Goal: Task Accomplishment & Management: Manage account settings

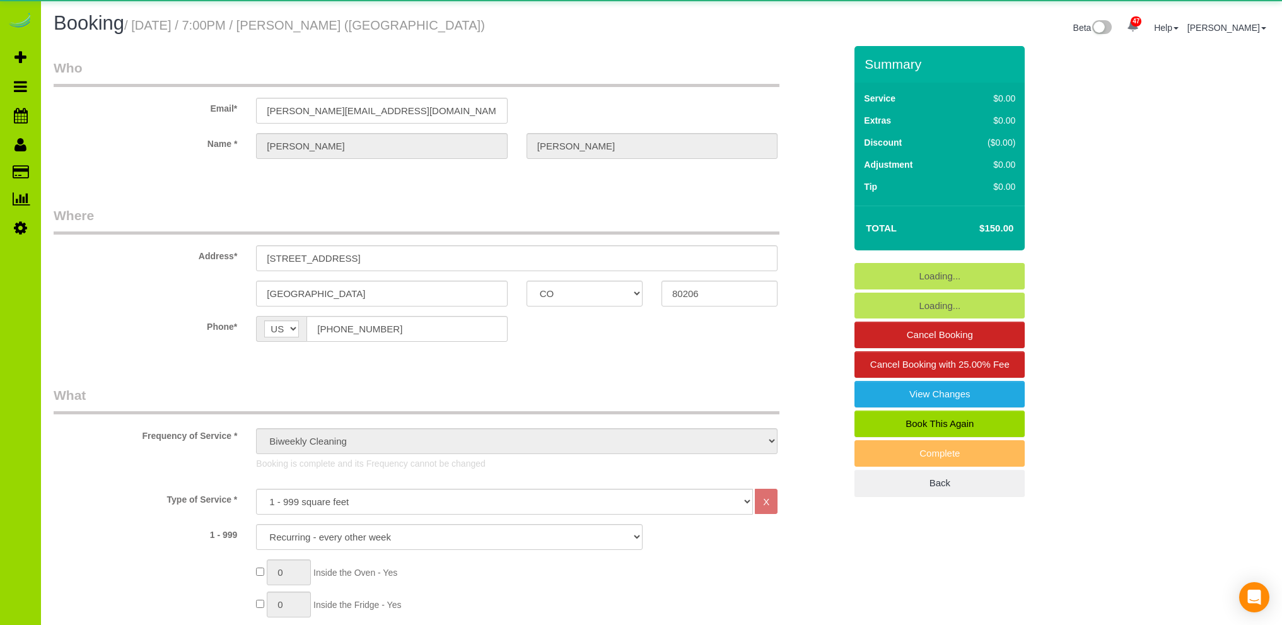
select select "CO"
select select "6"
select select "number:1"
select select "number:11"
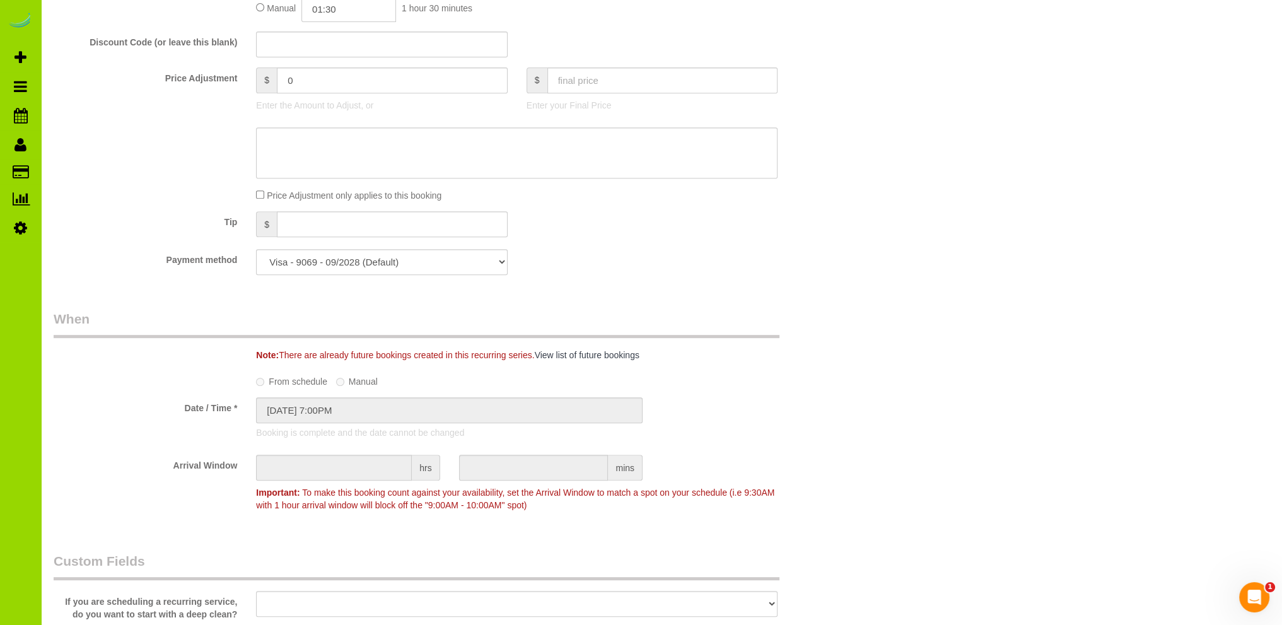
scroll to position [631, 0]
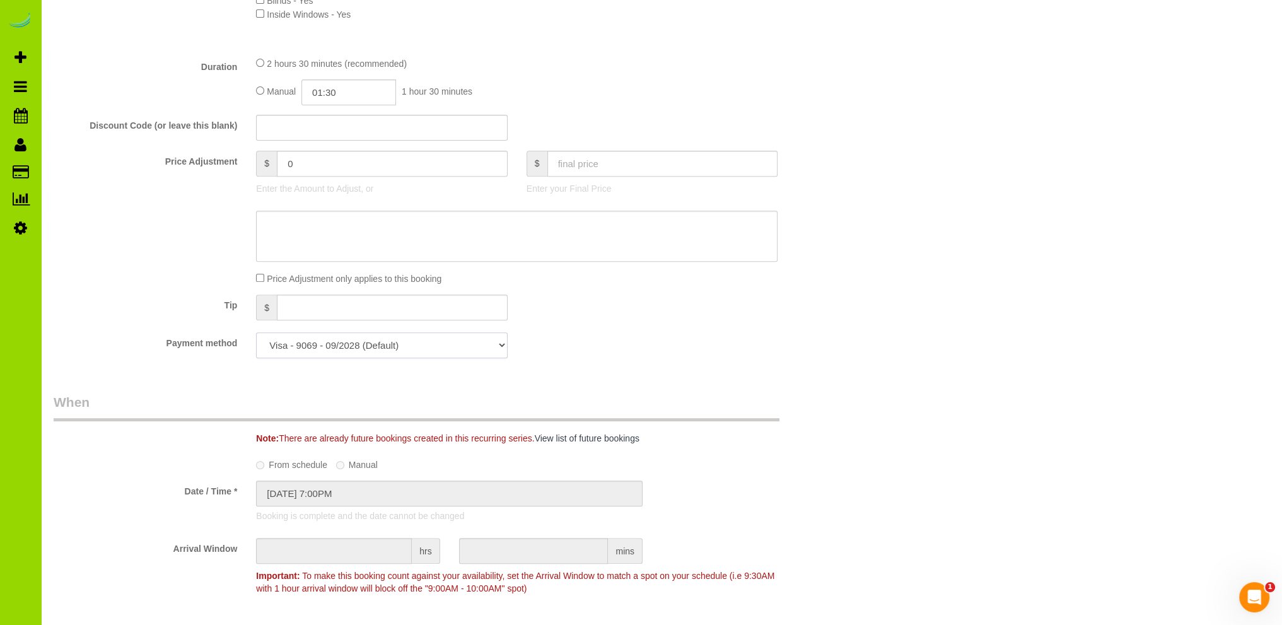
click at [416, 348] on select "Visa - 9069 - 09/2028 (Default) Add Credit Card ─────────────── Cash Check Payp…" at bounding box center [381, 345] width 251 height 26
click at [568, 342] on div "Payment method Visa - 9069 - 09/2028 (Default) Add Credit Card ─────────────── …" at bounding box center [449, 345] width 811 height 26
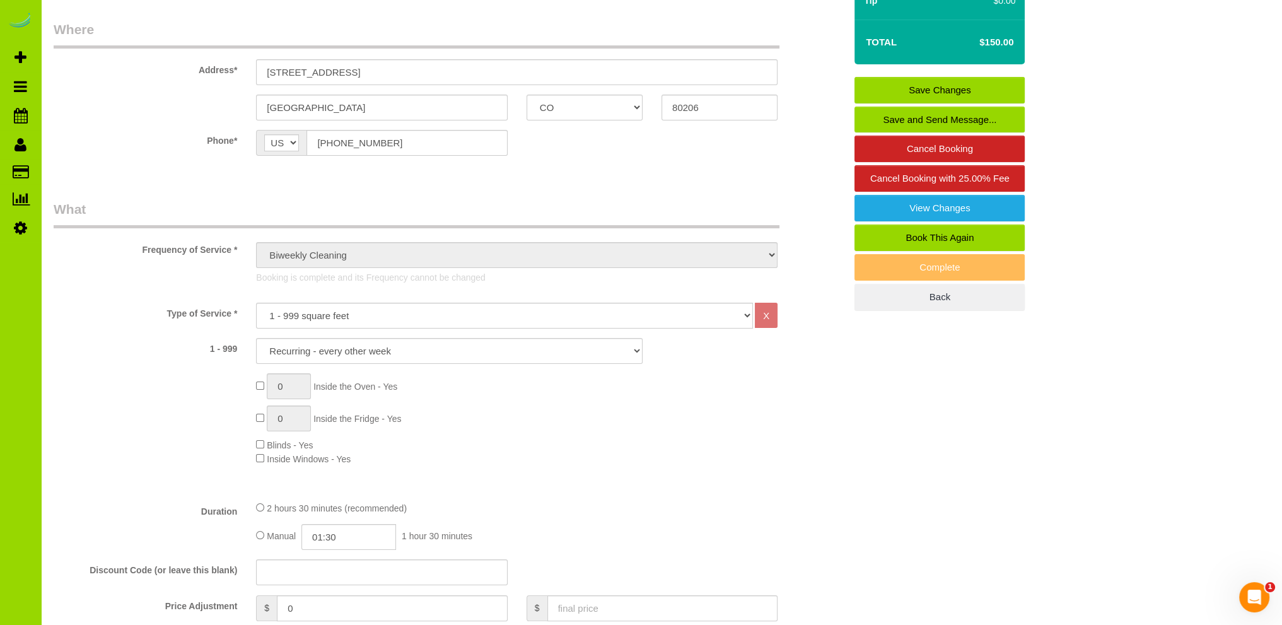
scroll to position [0, 0]
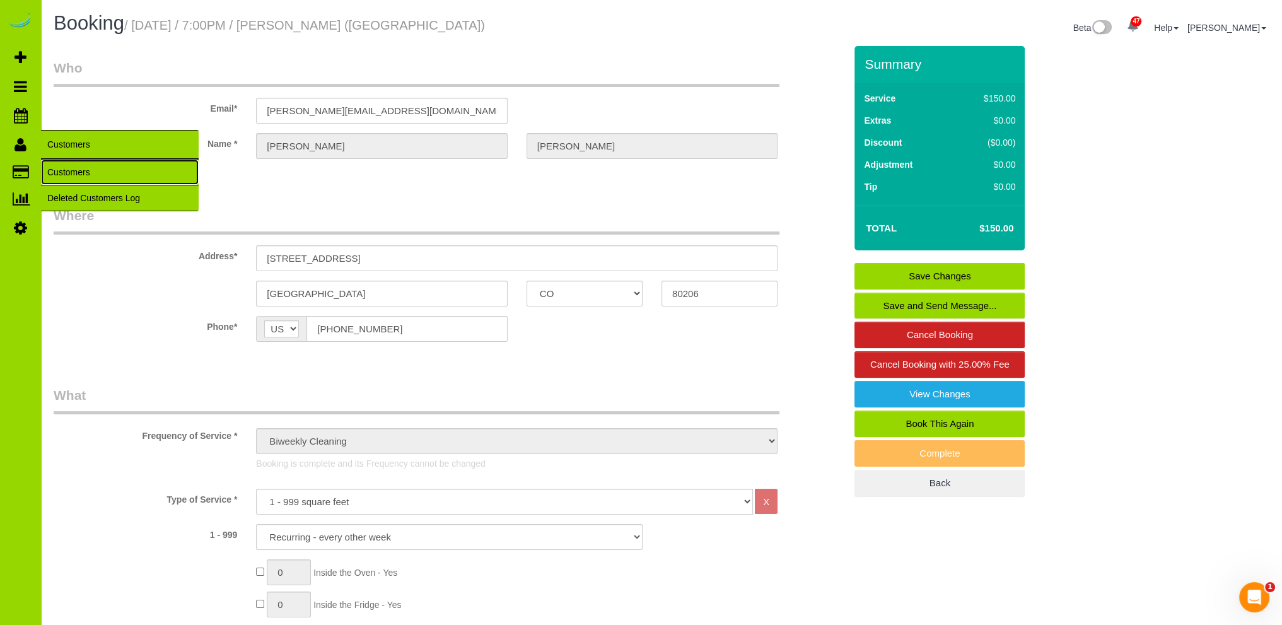
click at [63, 170] on link "Customers" at bounding box center [120, 172] width 158 height 25
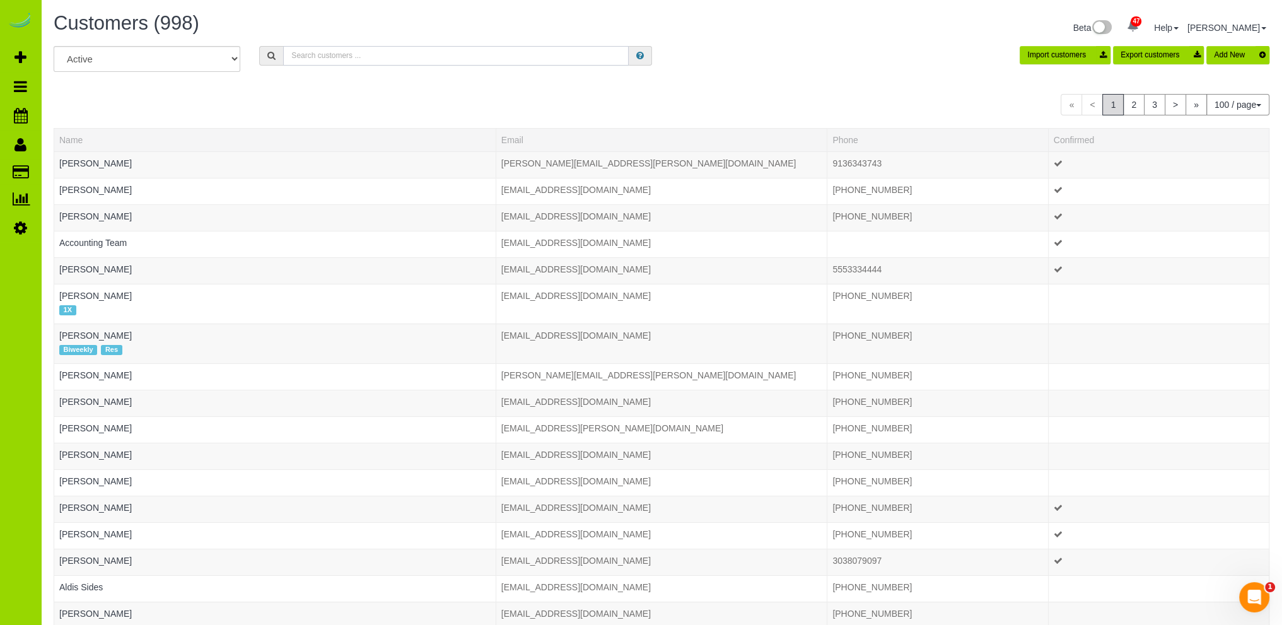
click at [330, 52] on input "text" at bounding box center [456, 56] width 346 height 20
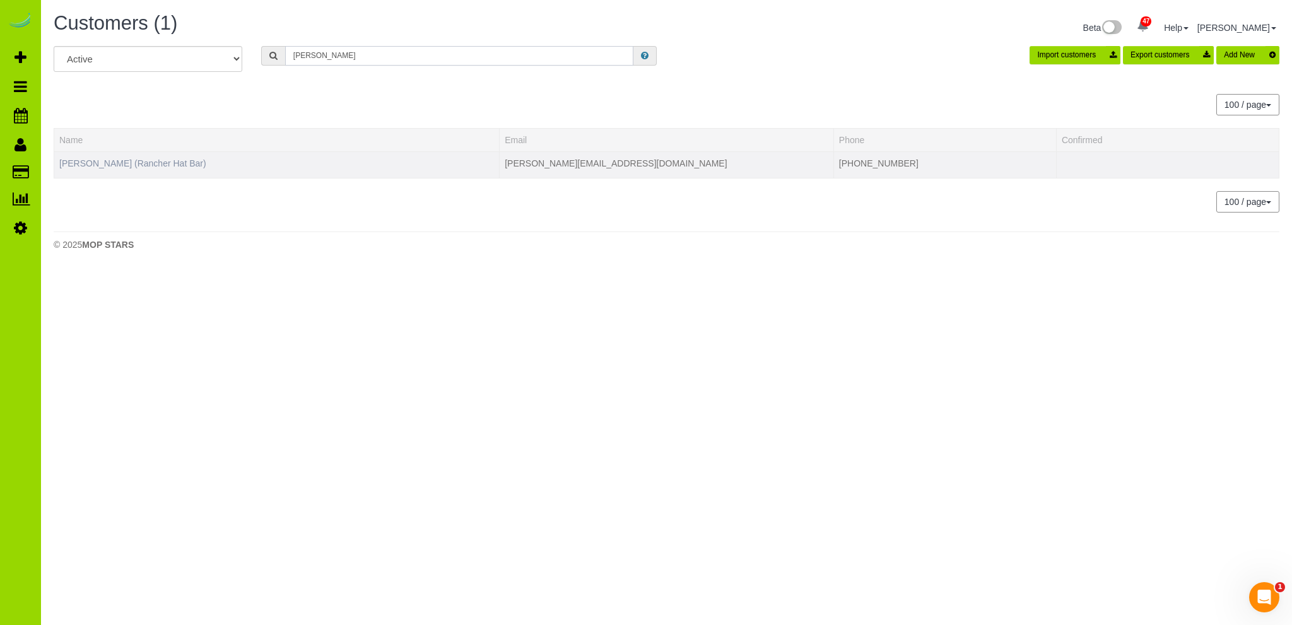
type input "[PERSON_NAME]"
click at [185, 163] on link "[PERSON_NAME] (Rancher Hat Bar)" at bounding box center [132, 163] width 147 height 10
